Goal: Information Seeking & Learning: Learn about a topic

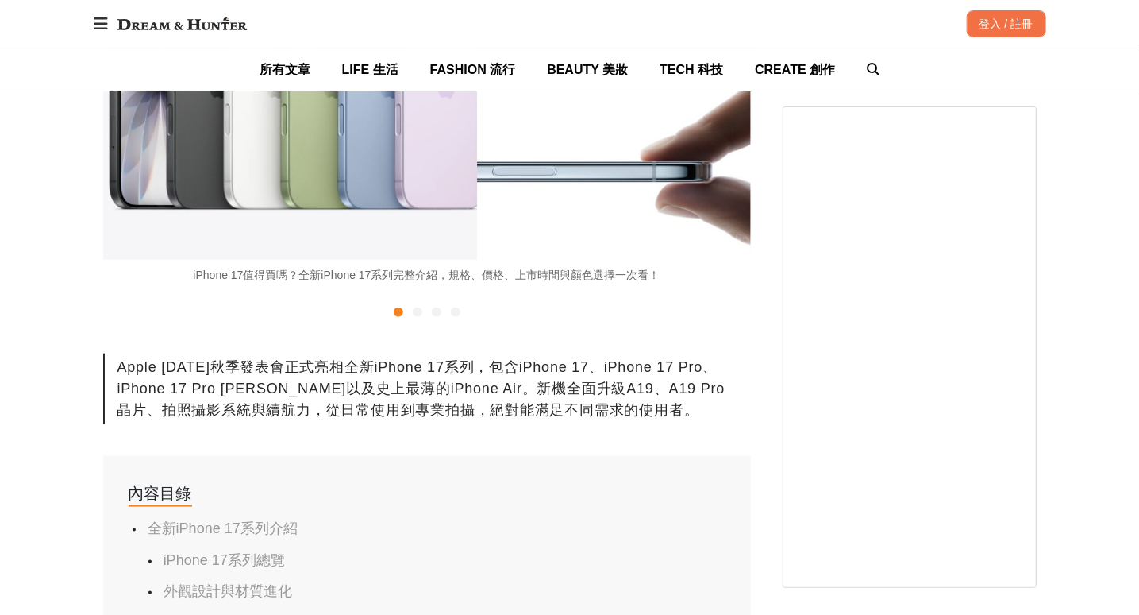
scroll to position [794, 0]
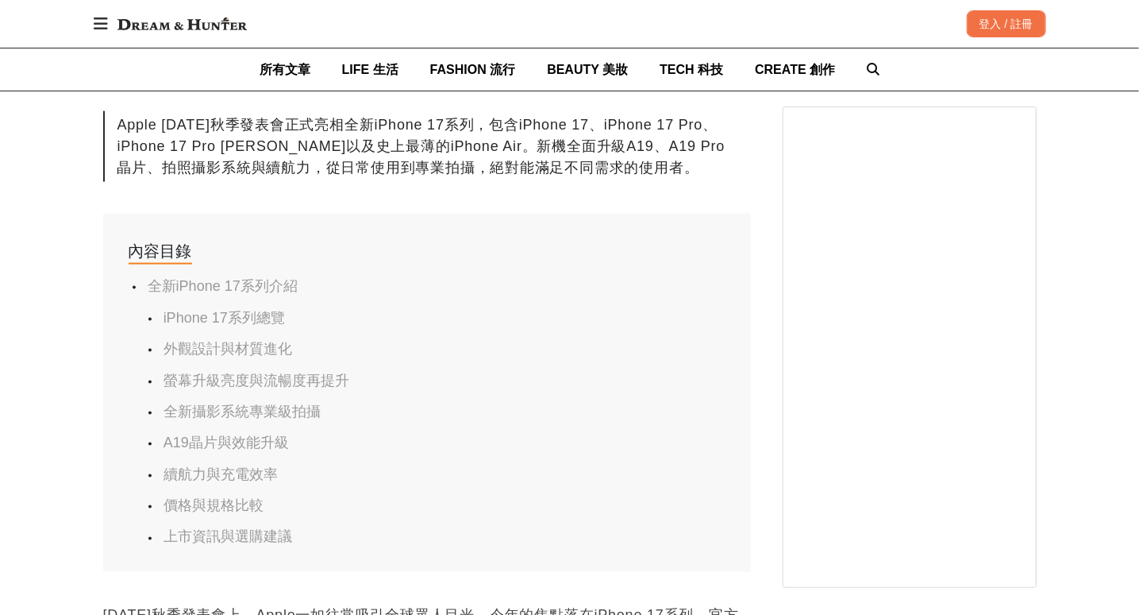
drag, startPoint x: 365, startPoint y: 280, endPoint x: 456, endPoint y: 300, distance: 92.7
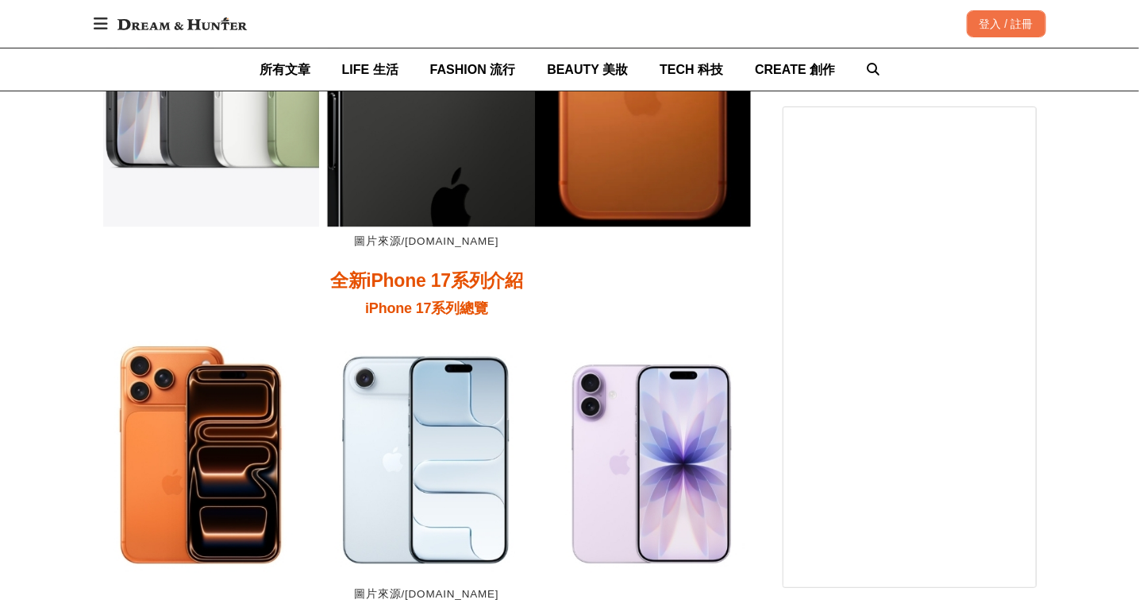
scroll to position [0, 648]
drag, startPoint x: 287, startPoint y: 264, endPoint x: 492, endPoint y: 306, distance: 209.7
drag, startPoint x: 392, startPoint y: 290, endPoint x: 479, endPoint y: 293, distance: 86.6
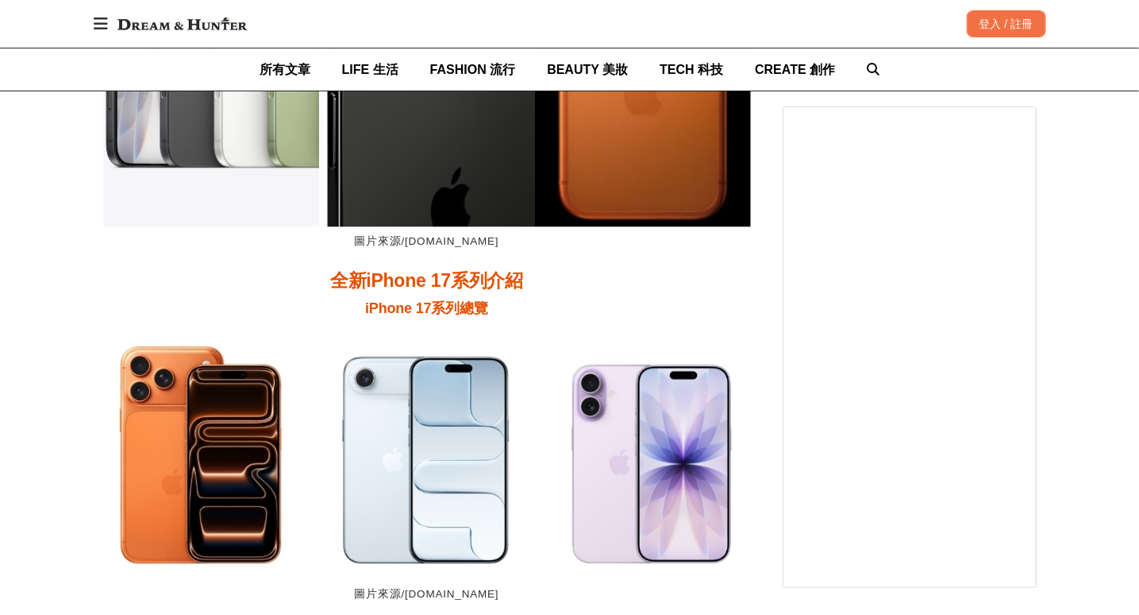
drag, startPoint x: 364, startPoint y: 276, endPoint x: 490, endPoint y: 301, distance: 128.0
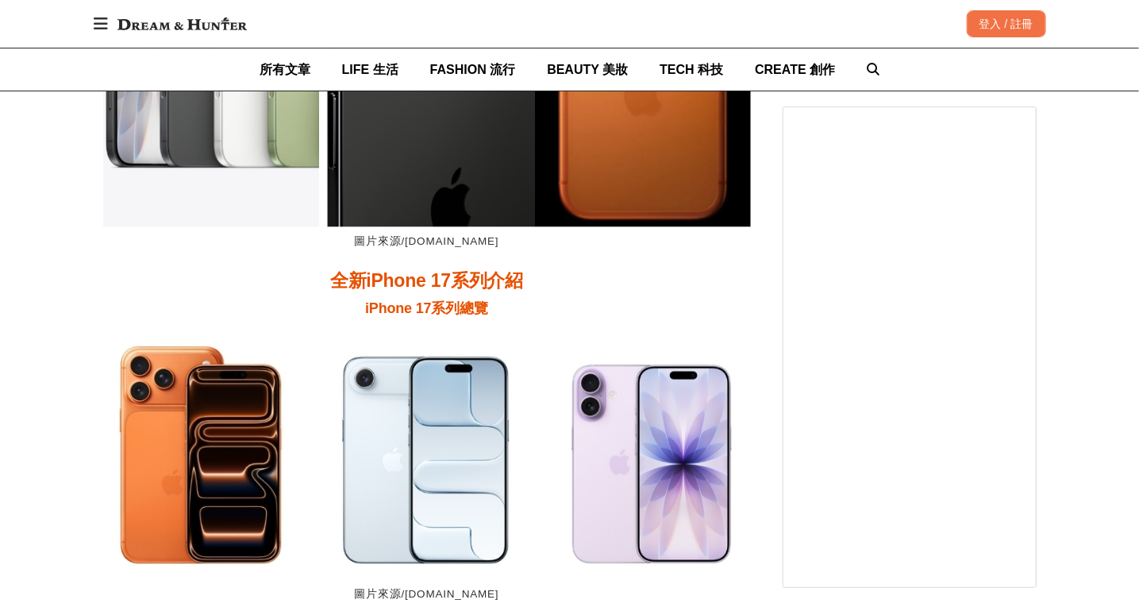
drag, startPoint x: 319, startPoint y: 285, endPoint x: 441, endPoint y: 306, distance: 124.1
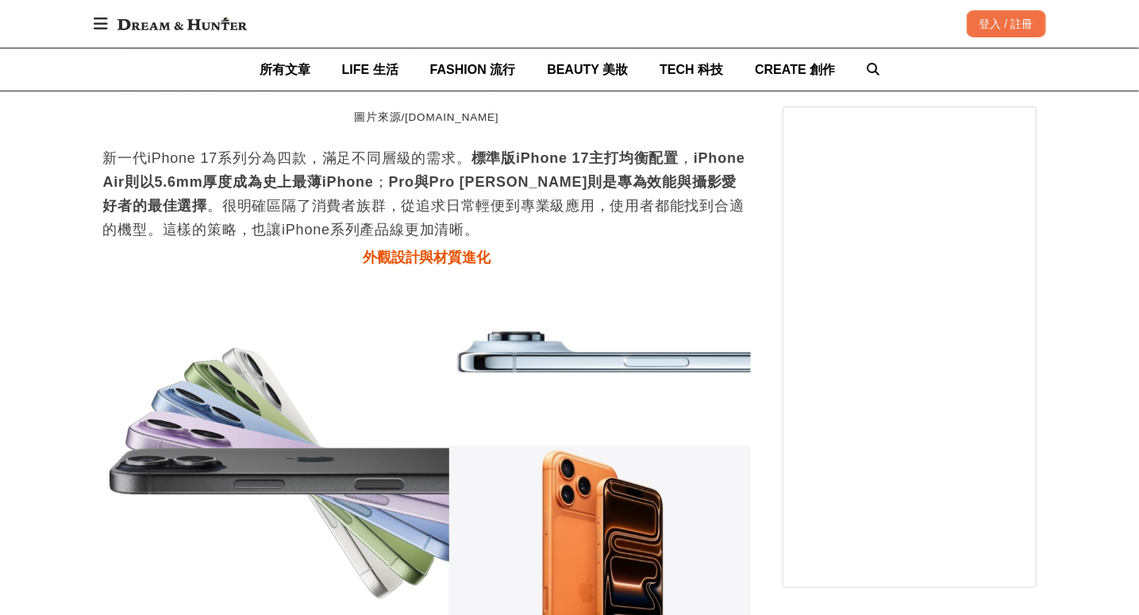
scroll to position [0, 1944]
drag, startPoint x: 292, startPoint y: 300, endPoint x: 417, endPoint y: 345, distance: 132.6
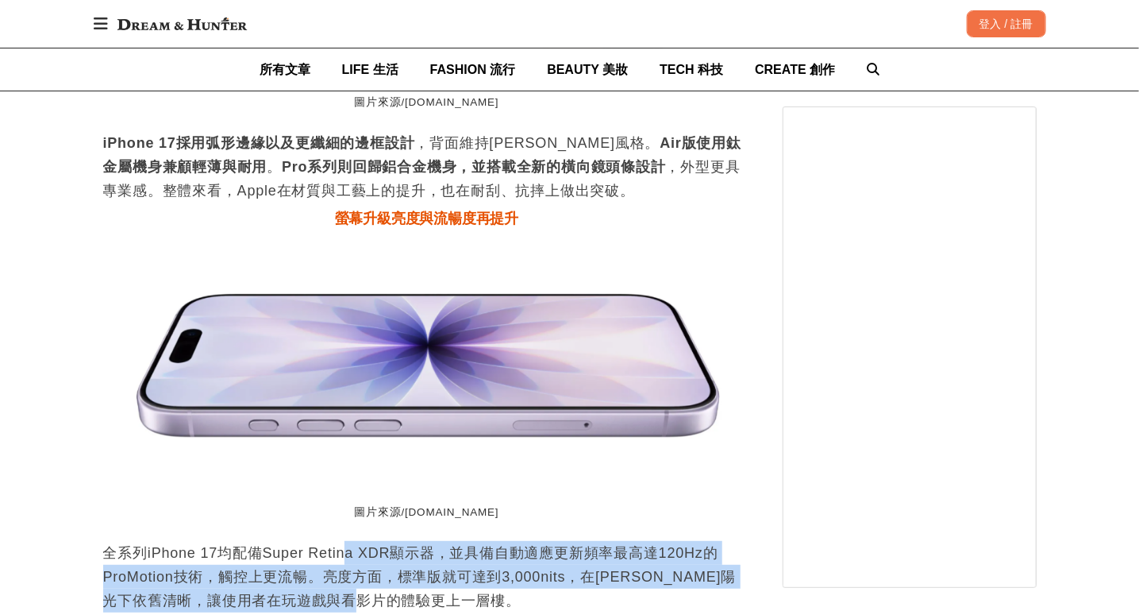
scroll to position [0, 648]
drag, startPoint x: 351, startPoint y: 172, endPoint x: 513, endPoint y: 209, distance: 166.0
click at [513, 541] on p "全系列iPhone 17均配備Super Retina XDR顯示器，並具備自動適應更新頻率最高達120Hz的ProMotion技術，觸控上更流暢。亮度方面，…" at bounding box center [427, 576] width 648 height 71
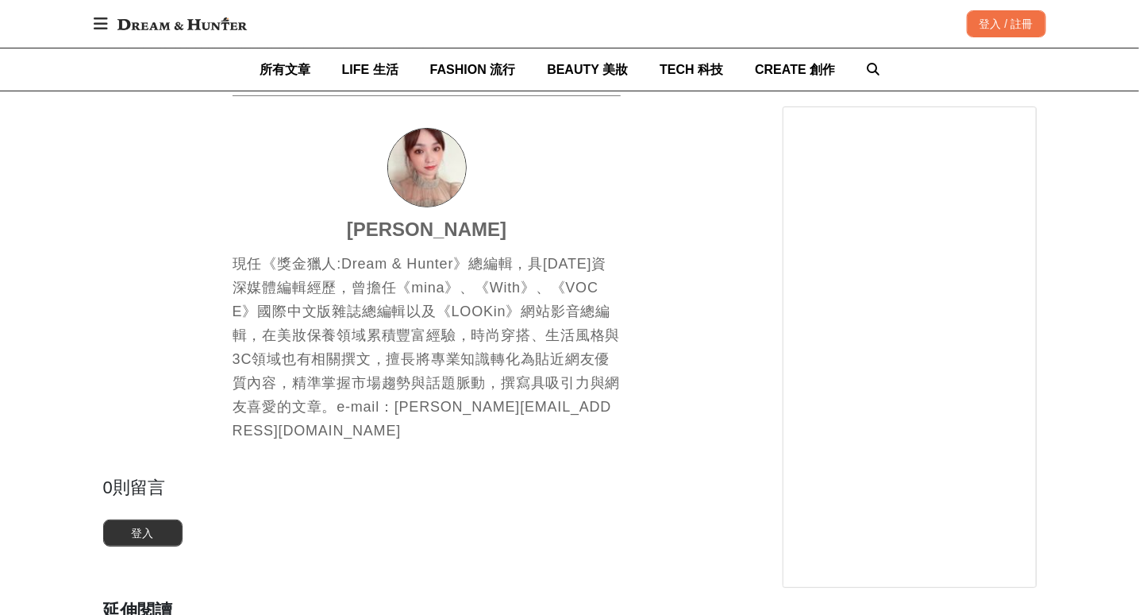
scroll to position [5399, 0]
